Goal: Complete application form

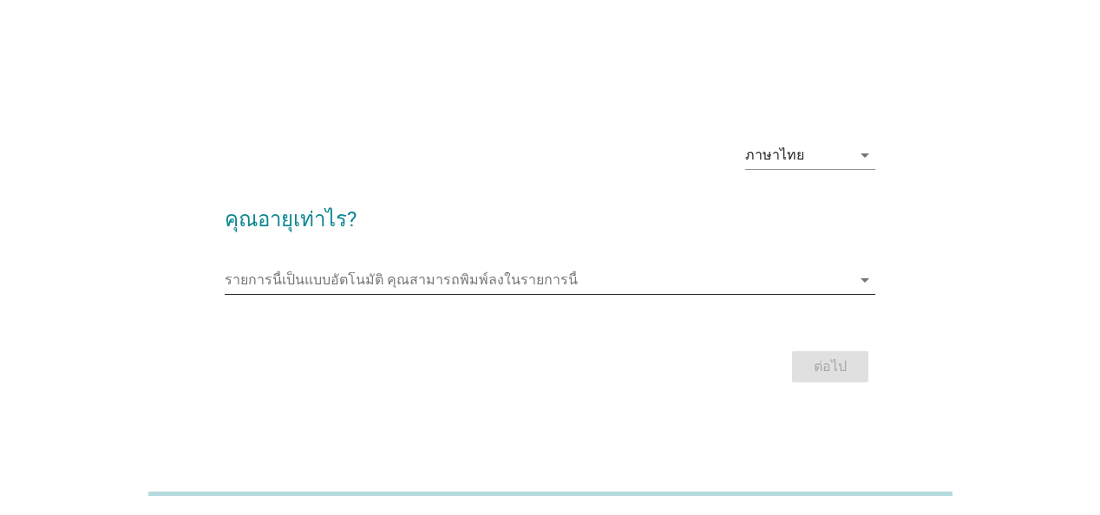
click at [866, 278] on icon "arrow_drop_down" at bounding box center [865, 280] width 21 height 21
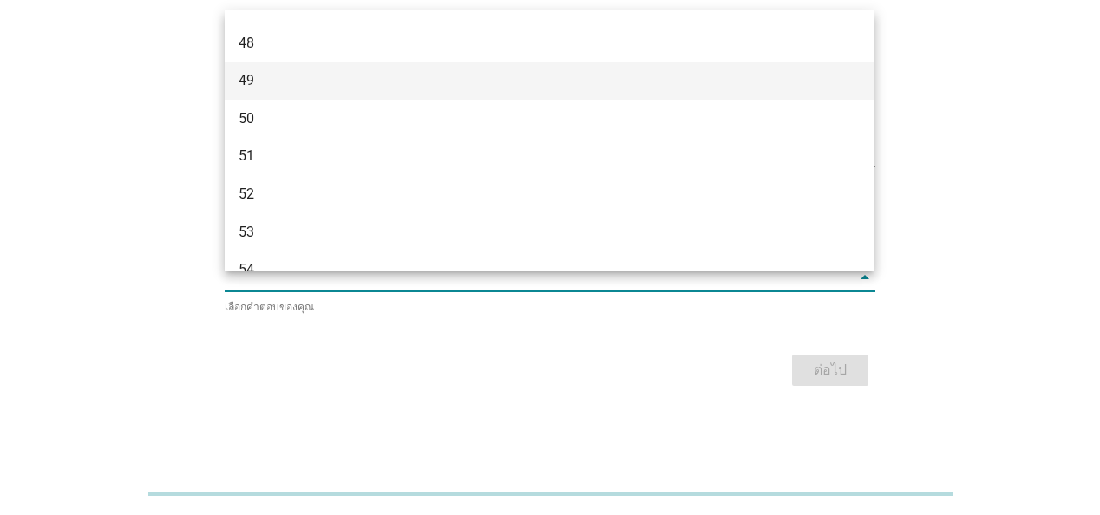
scroll to position [1041, 0]
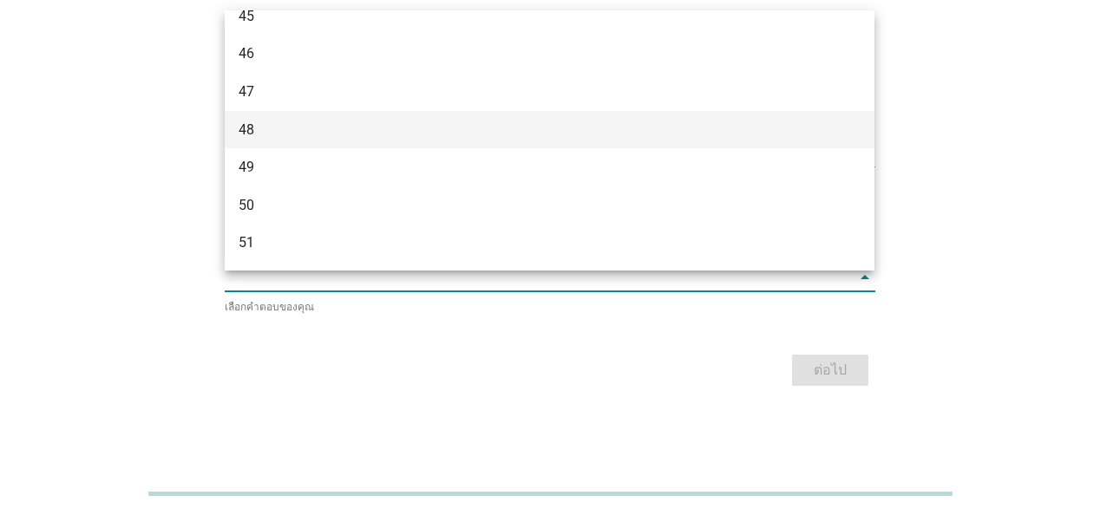
click at [257, 131] on div "48" at bounding box center [524, 130] width 570 height 21
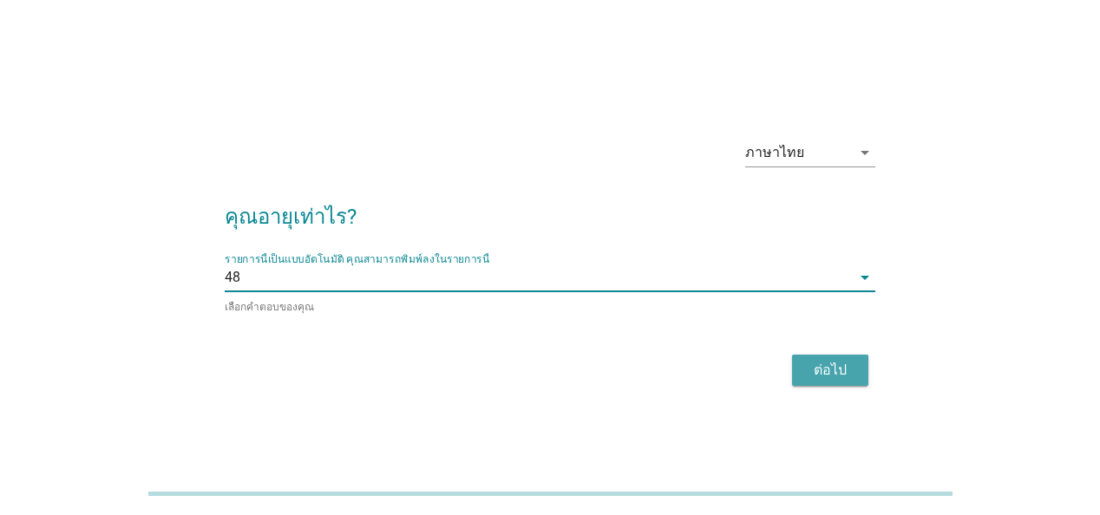
click at [835, 367] on div "ต่อไป" at bounding box center [830, 370] width 49 height 21
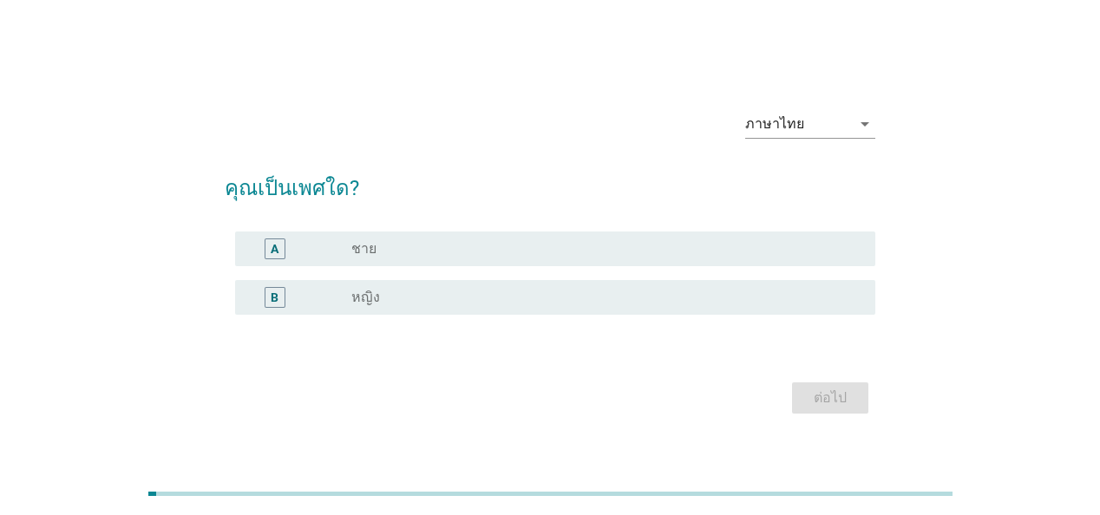
drag, startPoint x: 425, startPoint y: 298, endPoint x: 439, endPoint y: 303, distance: 14.8
click at [425, 298] on div "radio_button_unchecked หญิง" at bounding box center [599, 297] width 496 height 17
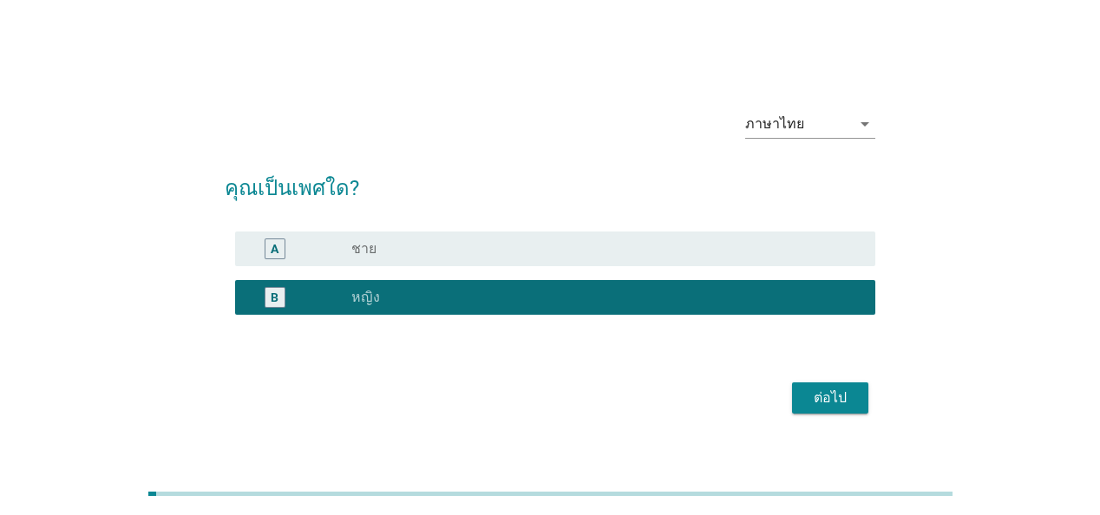
click at [829, 397] on div "ต่อไป" at bounding box center [830, 398] width 49 height 21
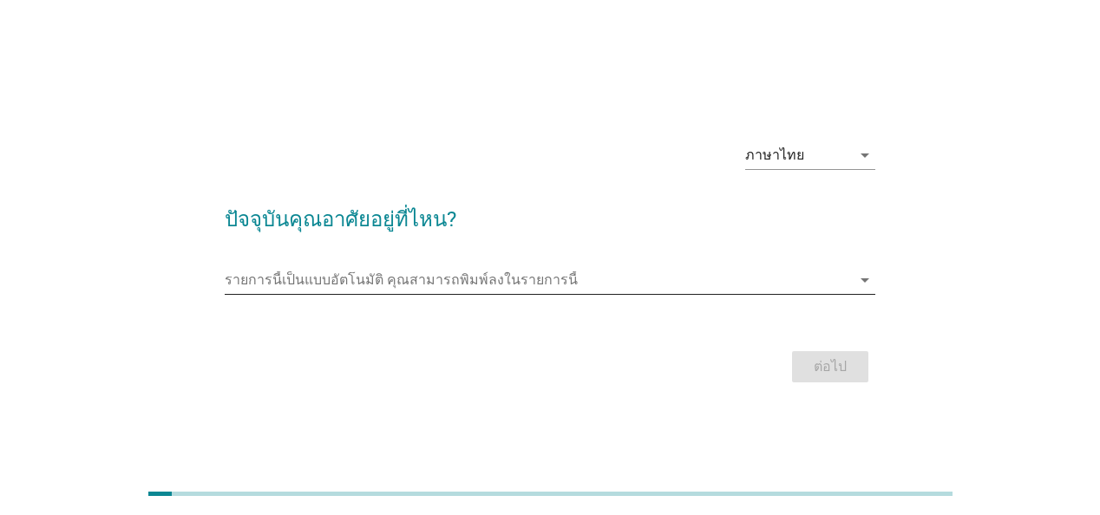
click at [859, 279] on icon "arrow_drop_down" at bounding box center [865, 280] width 21 height 21
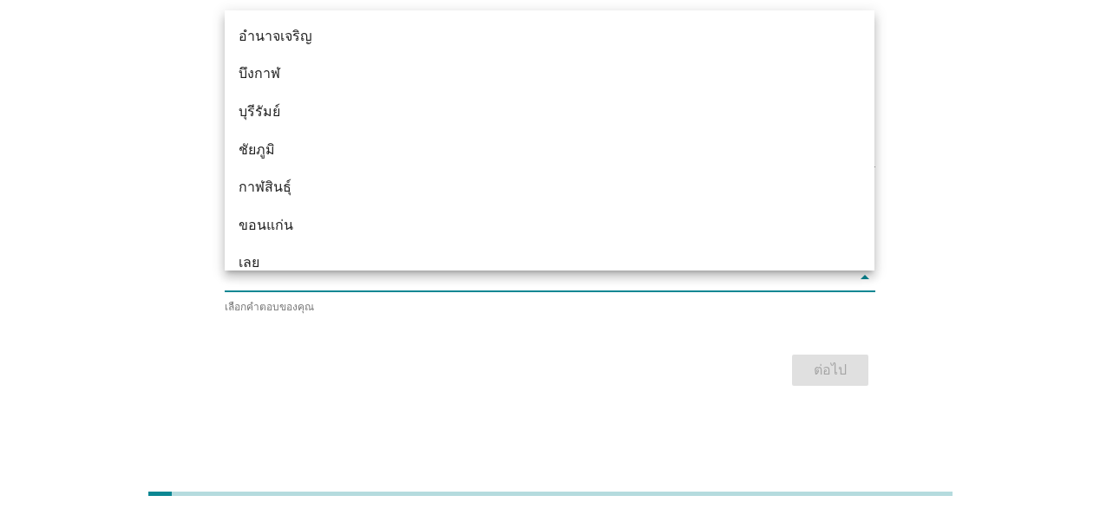
drag, startPoint x: 285, startPoint y: 339, endPoint x: 300, endPoint y: 328, distance: 18.6
click at [292, 336] on form "ปัจจุบันคุณอาศัยอยู่ที่ไหน? รายการนี้เป็นแบบอัตโนมัติ [PERSON_NAME]พิมพ์ลงในราย…" at bounding box center [550, 287] width 650 height 207
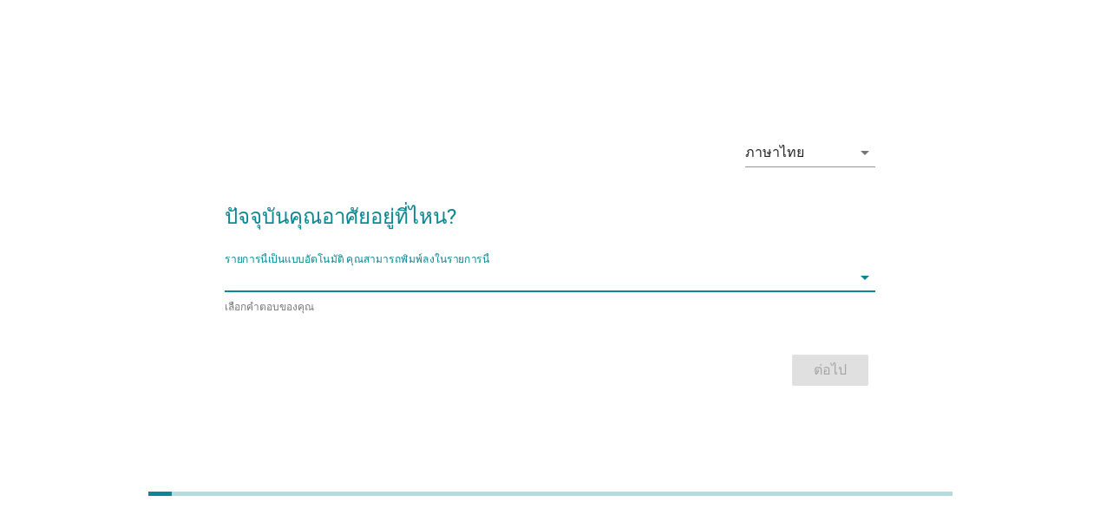
drag, startPoint x: 318, startPoint y: 288, endPoint x: 344, endPoint y: 297, distance: 26.6
click at [320, 288] on input "รายการนี้เป็นแบบอัตโนมัติ คุณสามารถพิมพ์ลงในรายการนี้" at bounding box center [538, 278] width 626 height 28
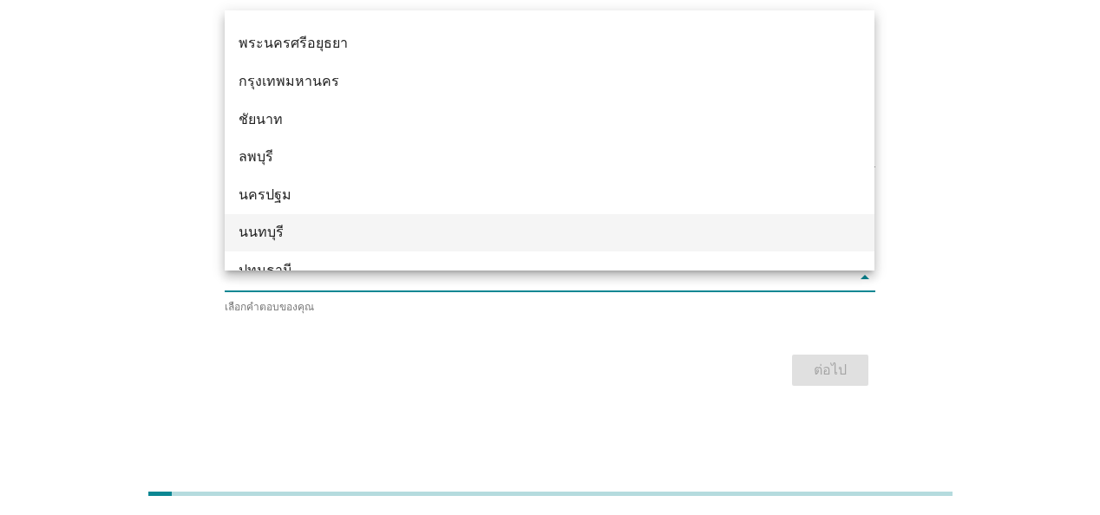
scroll to position [1475, 0]
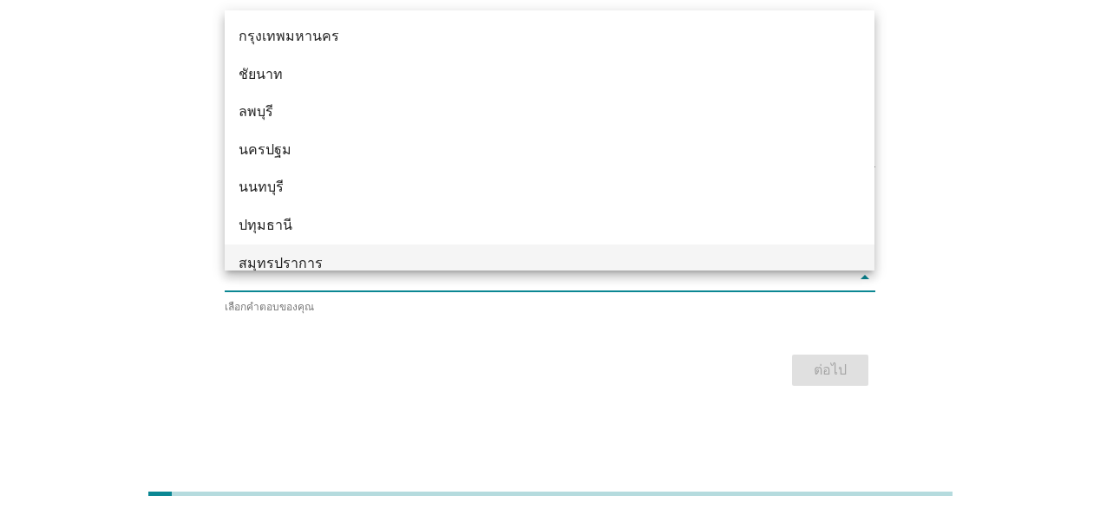
click at [347, 257] on div "สมุทรปราการ" at bounding box center [524, 263] width 570 height 21
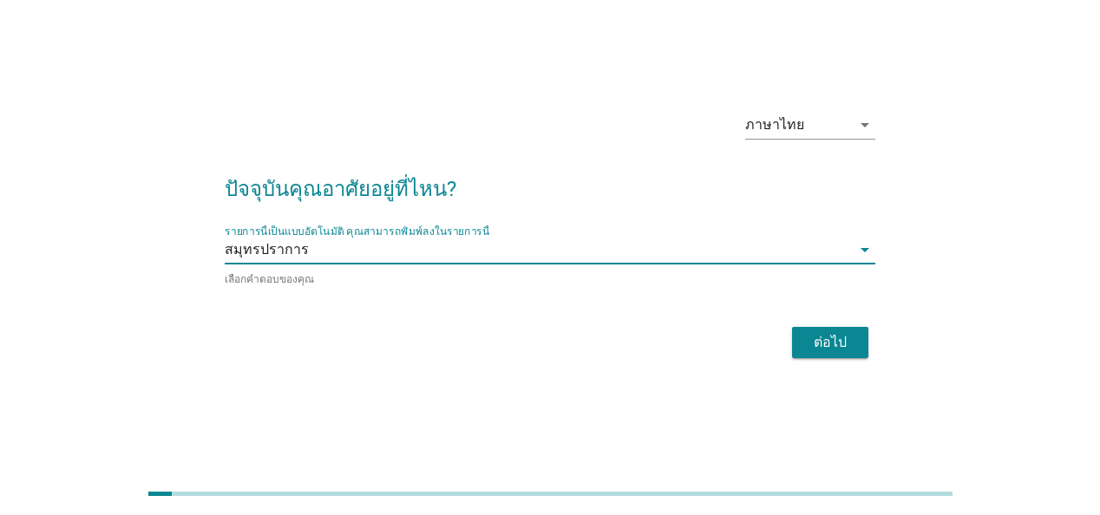
scroll to position [43, 0]
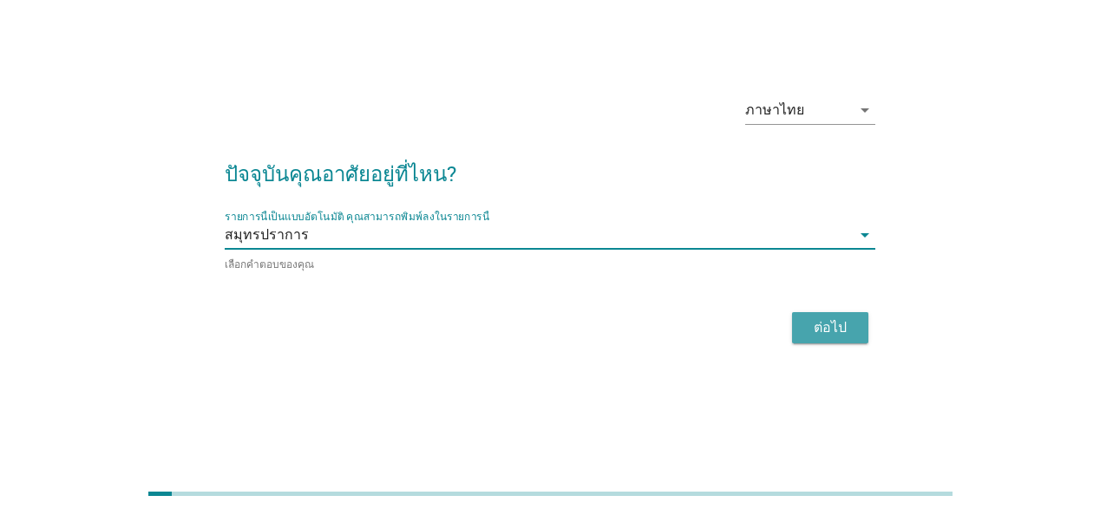
click at [827, 321] on div "ต่อไป" at bounding box center [830, 328] width 49 height 21
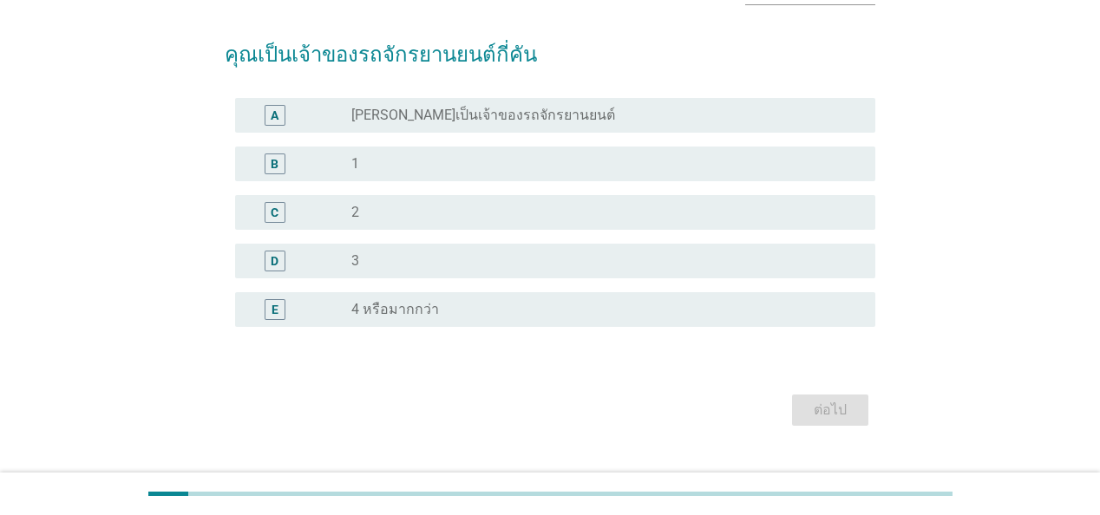
scroll to position [149, 0]
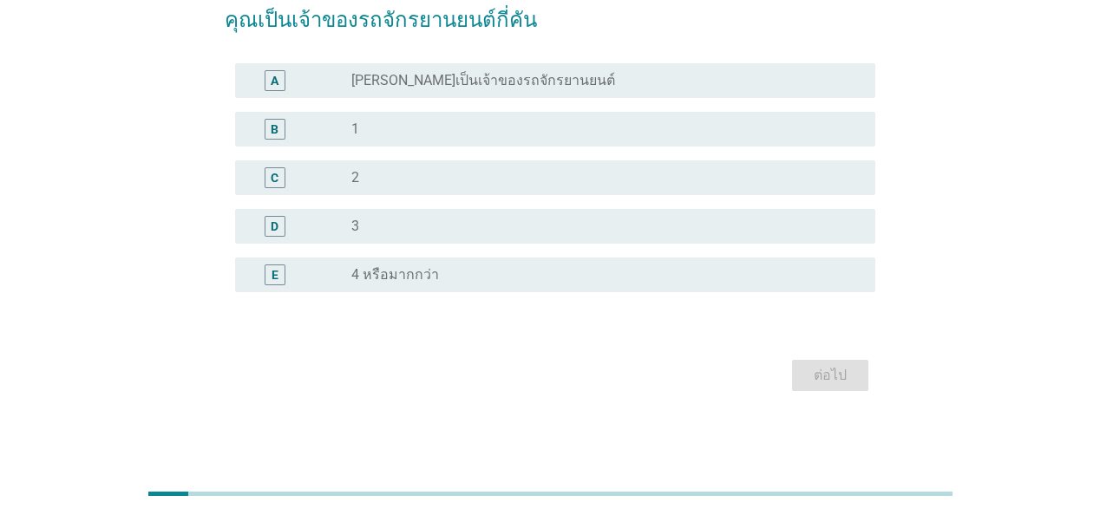
click at [448, 74] on label "[PERSON_NAME]เป็นเจ้าของรถจักรยานยนต์" at bounding box center [483, 80] width 264 height 17
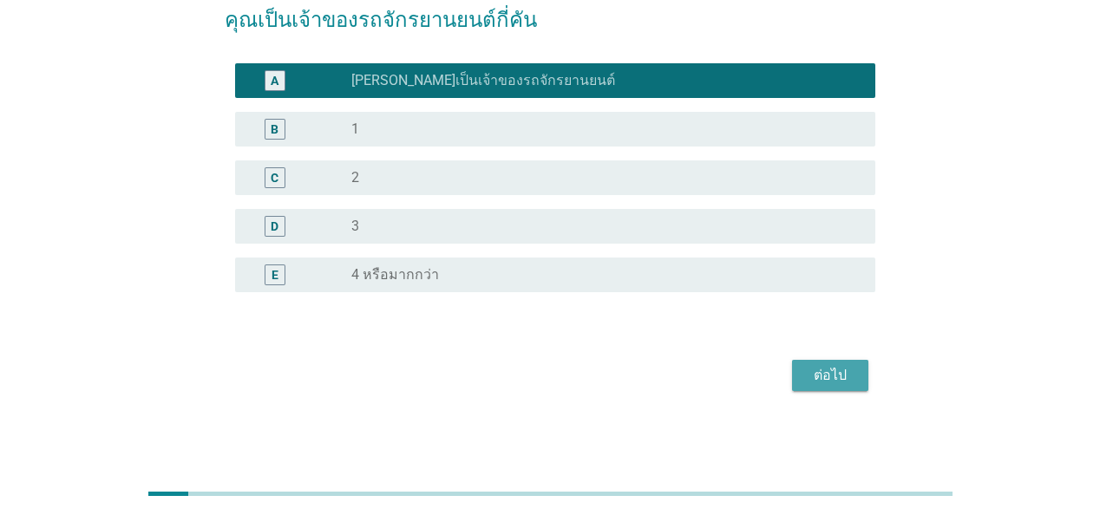
click at [821, 369] on div "ต่อไป" at bounding box center [830, 375] width 49 height 21
